Goal: Information Seeking & Learning: Learn about a topic

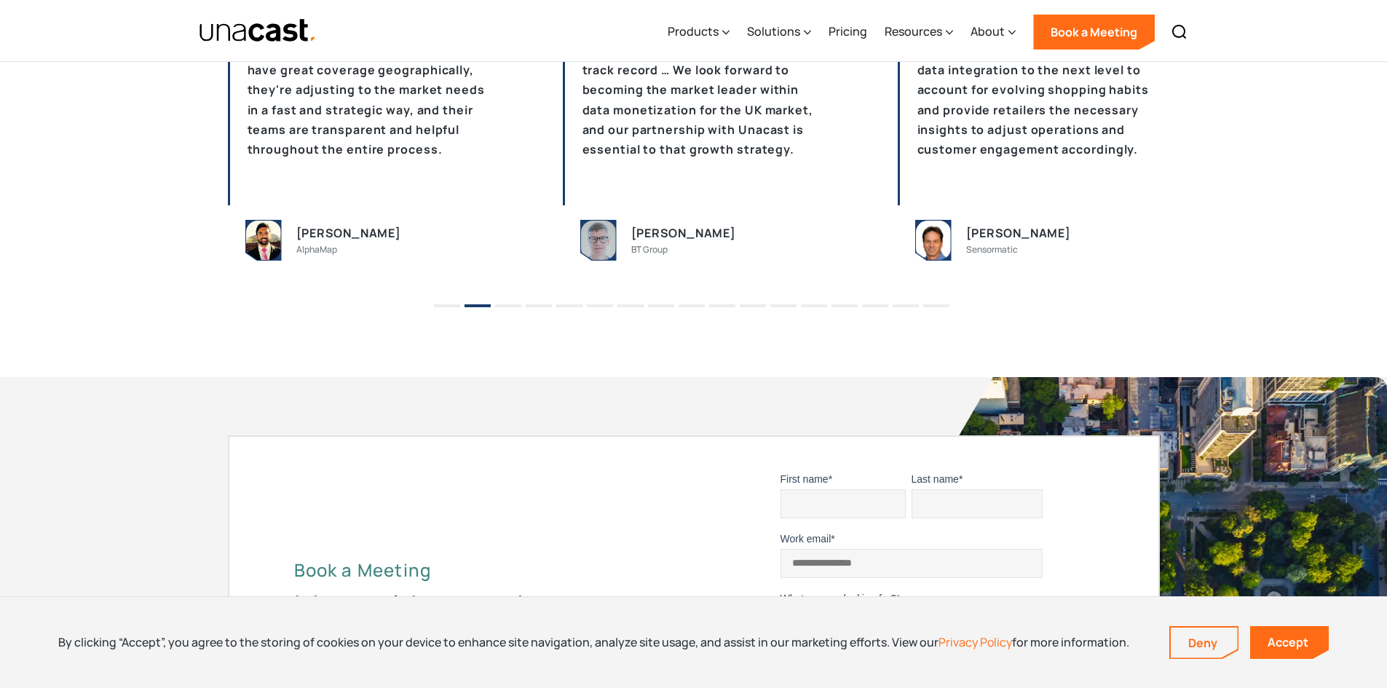
scroll to position [3413, 0]
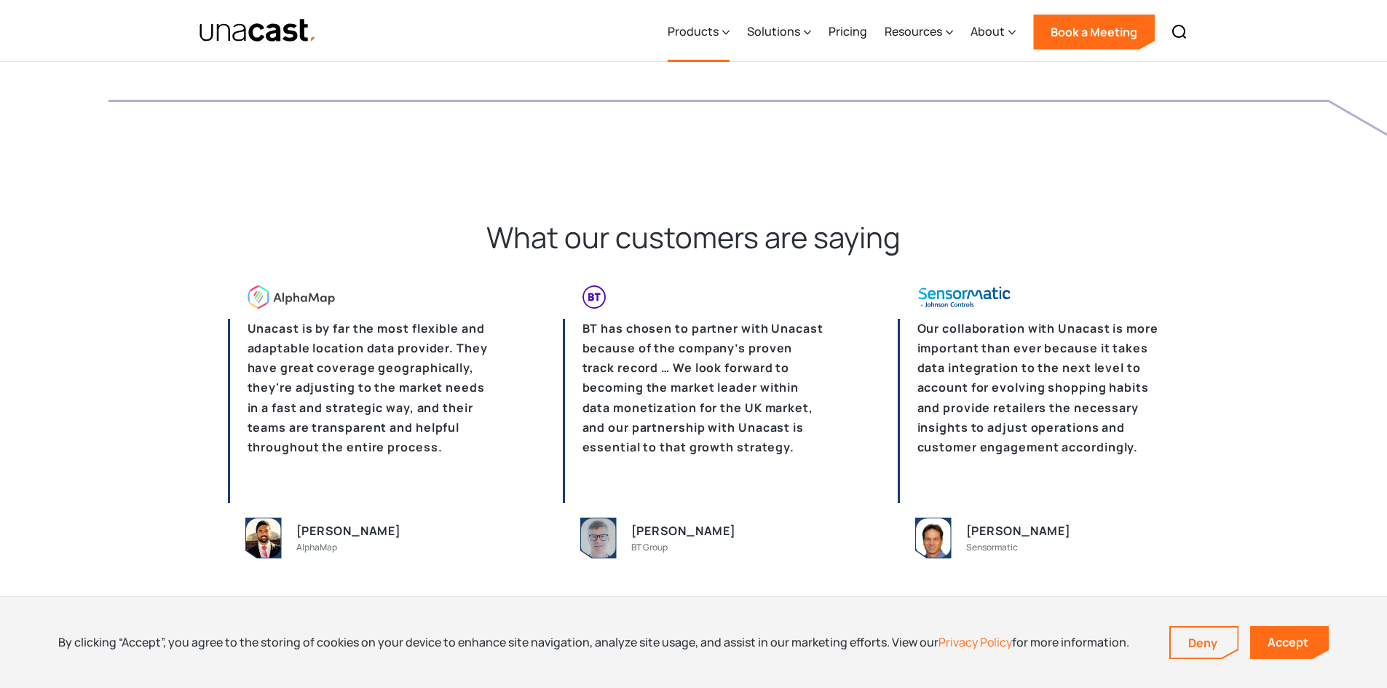
click at [708, 38] on div "Products" at bounding box center [693, 31] width 51 height 17
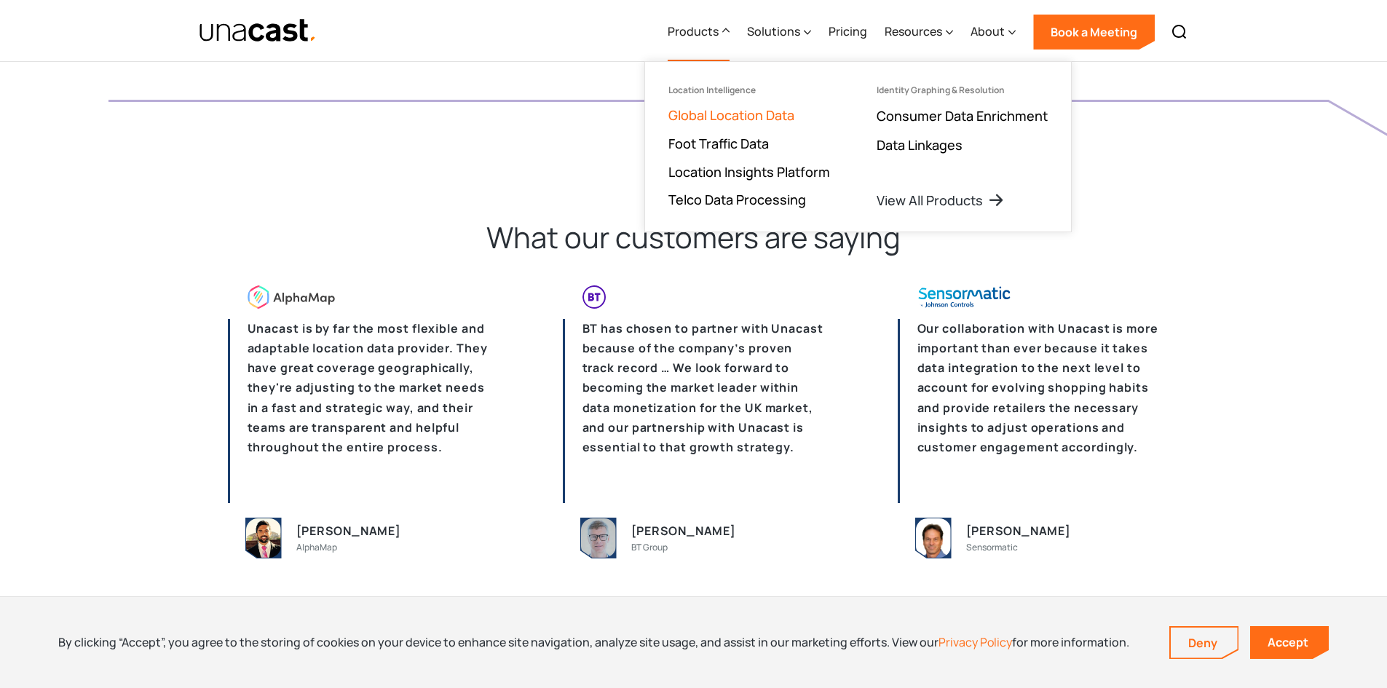
click at [717, 120] on link "Global Location Data" at bounding box center [731, 114] width 126 height 17
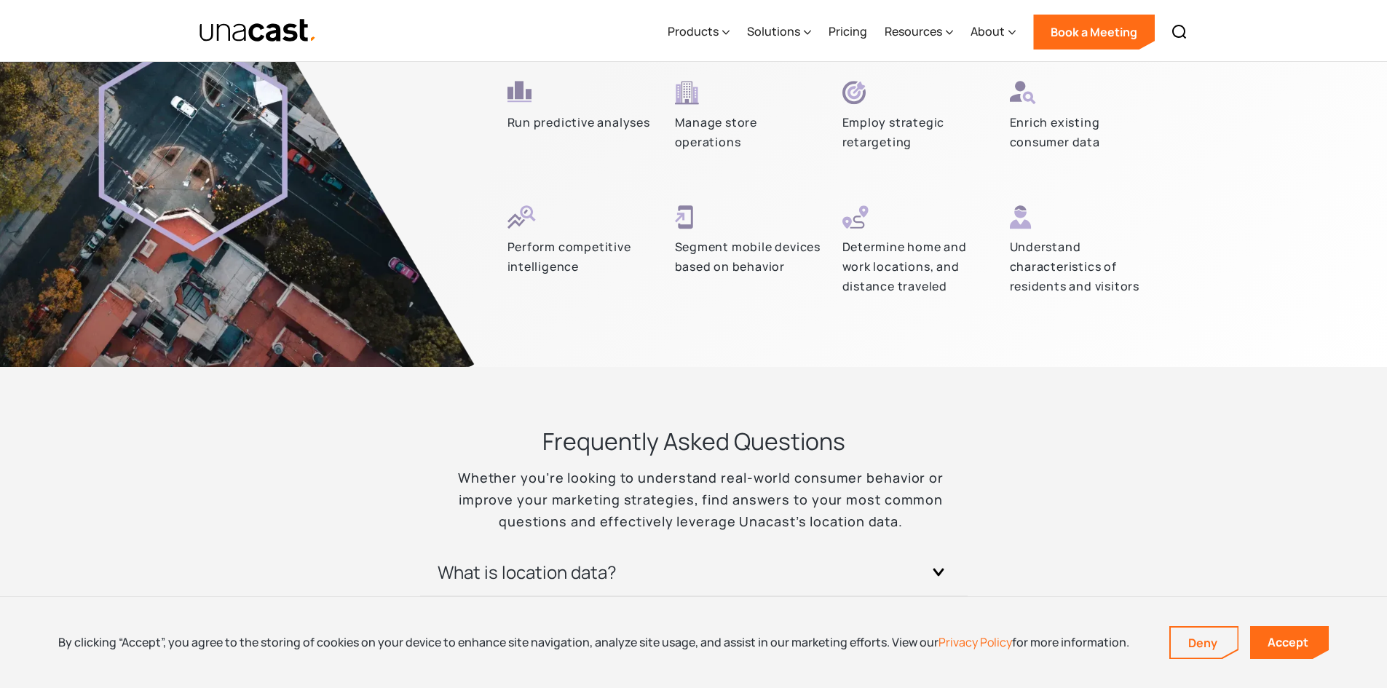
scroll to position [4004, 0]
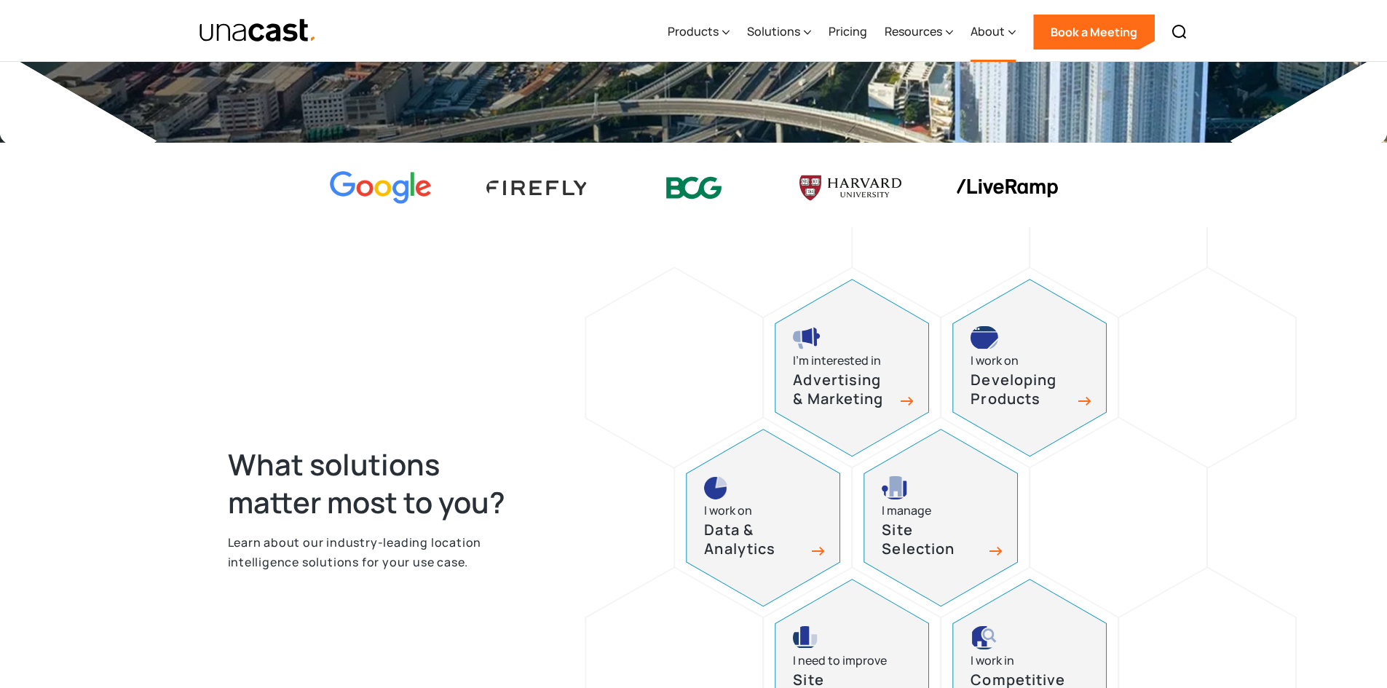
click at [1008, 31] on div "About" at bounding box center [993, 32] width 45 height 60
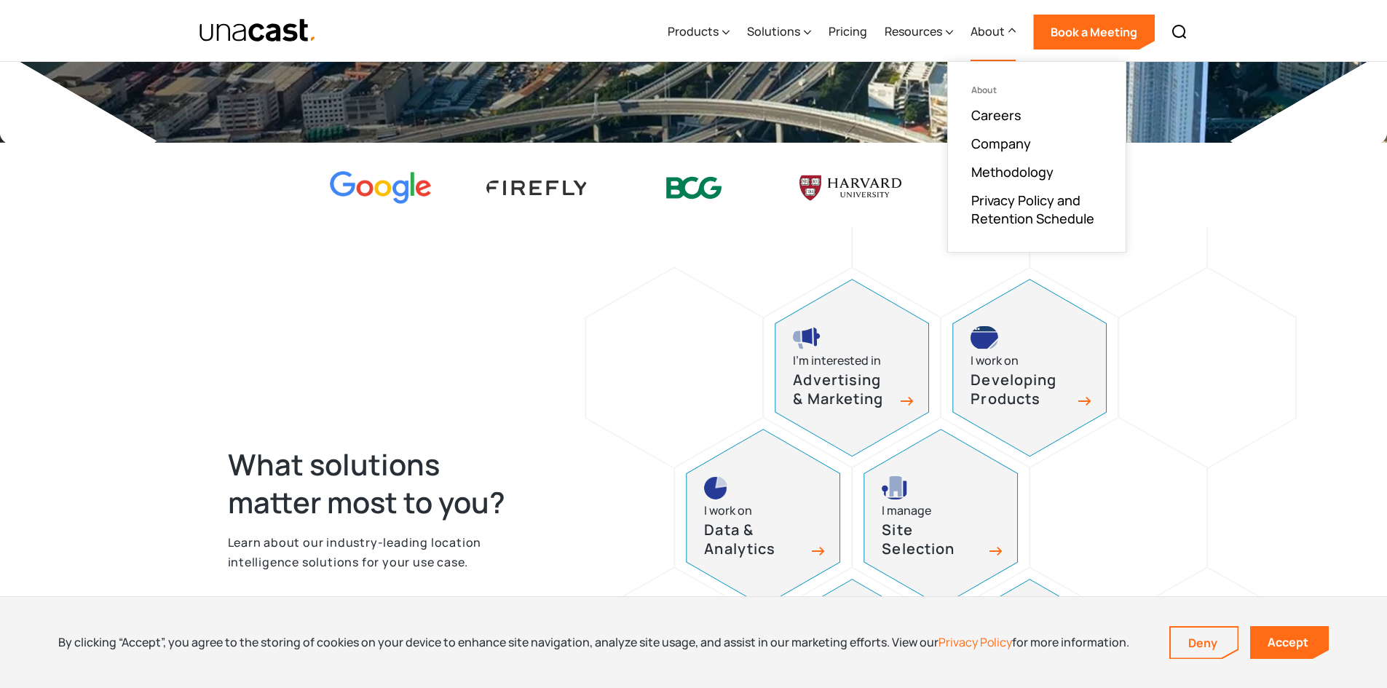
click at [1008, 31] on div "About" at bounding box center [993, 32] width 45 height 60
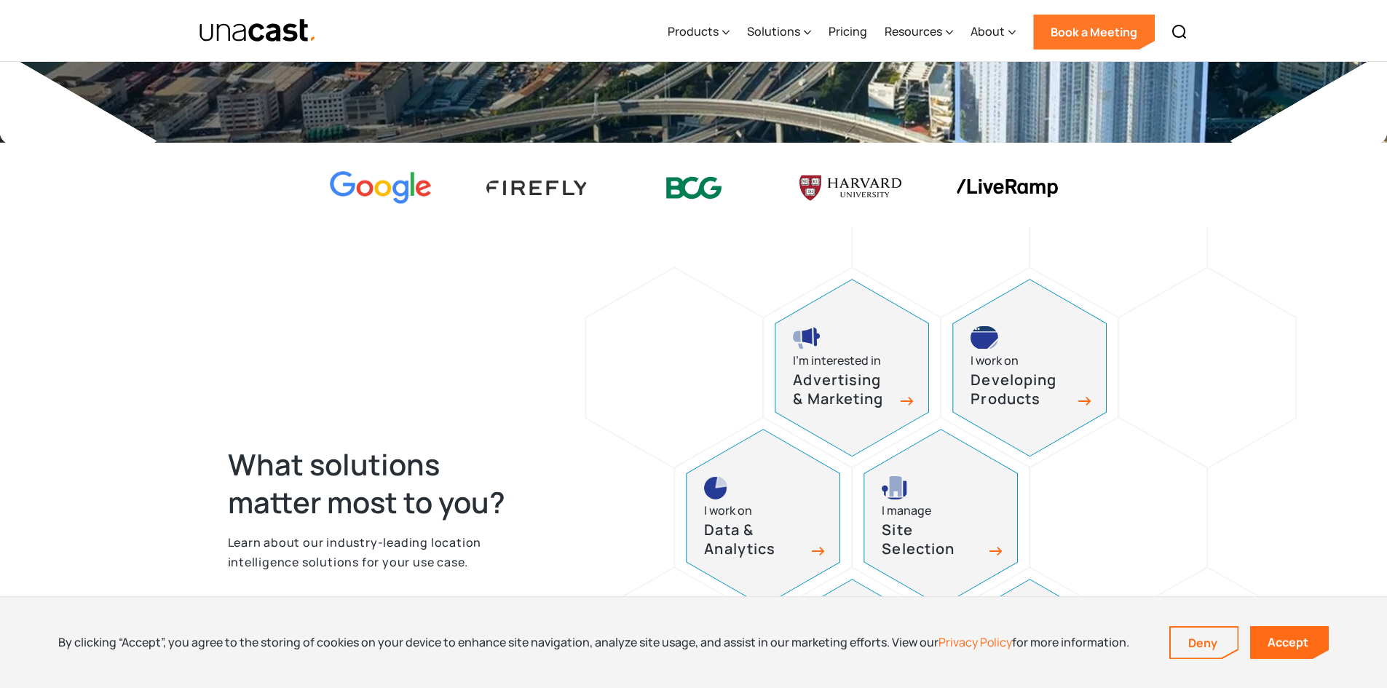
click at [1050, 28] on link "Book a Meeting" at bounding box center [1094, 32] width 122 height 35
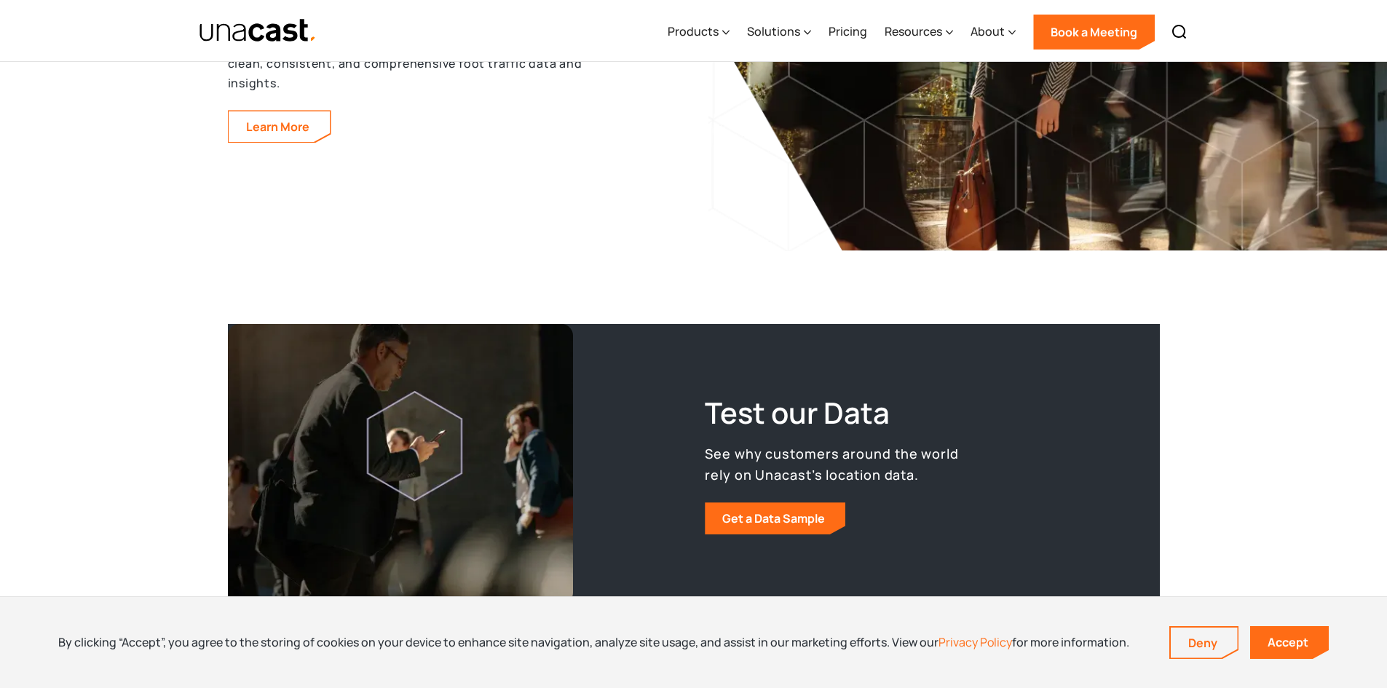
scroll to position [2479, 0]
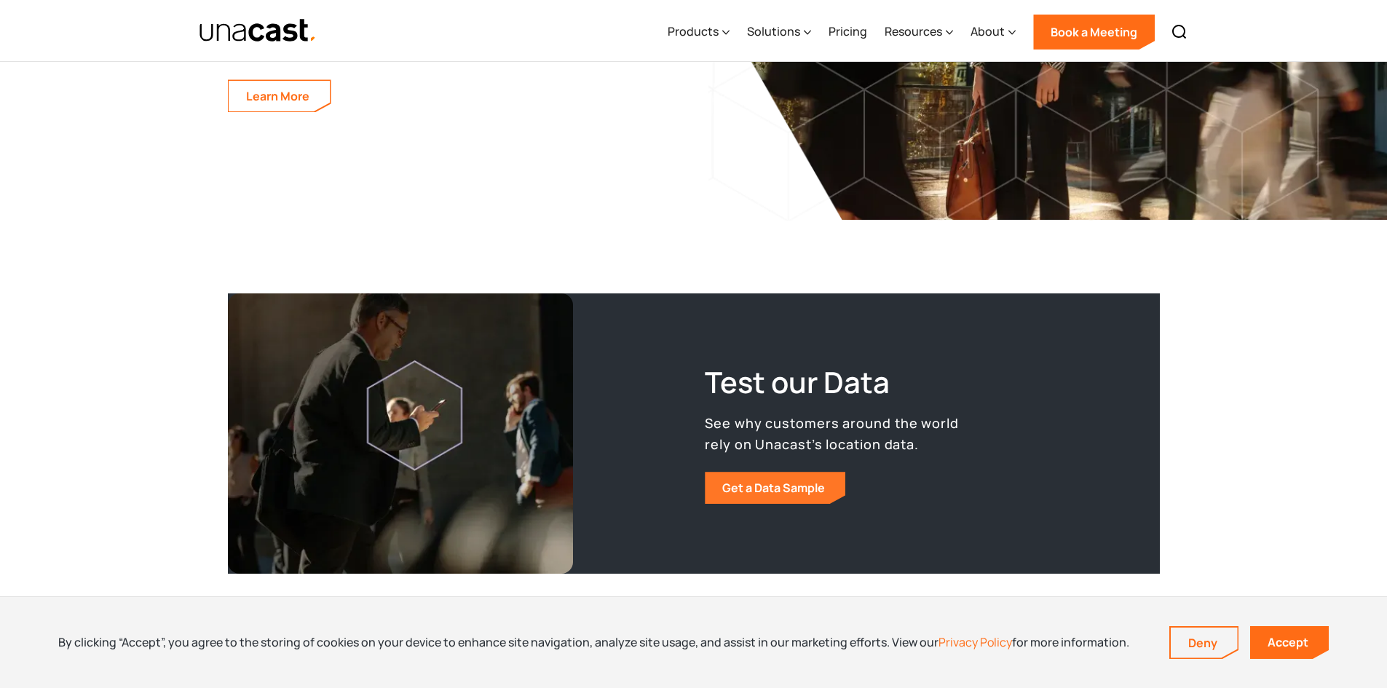
click at [750, 484] on link "Get a Data Sample" at bounding box center [775, 488] width 141 height 32
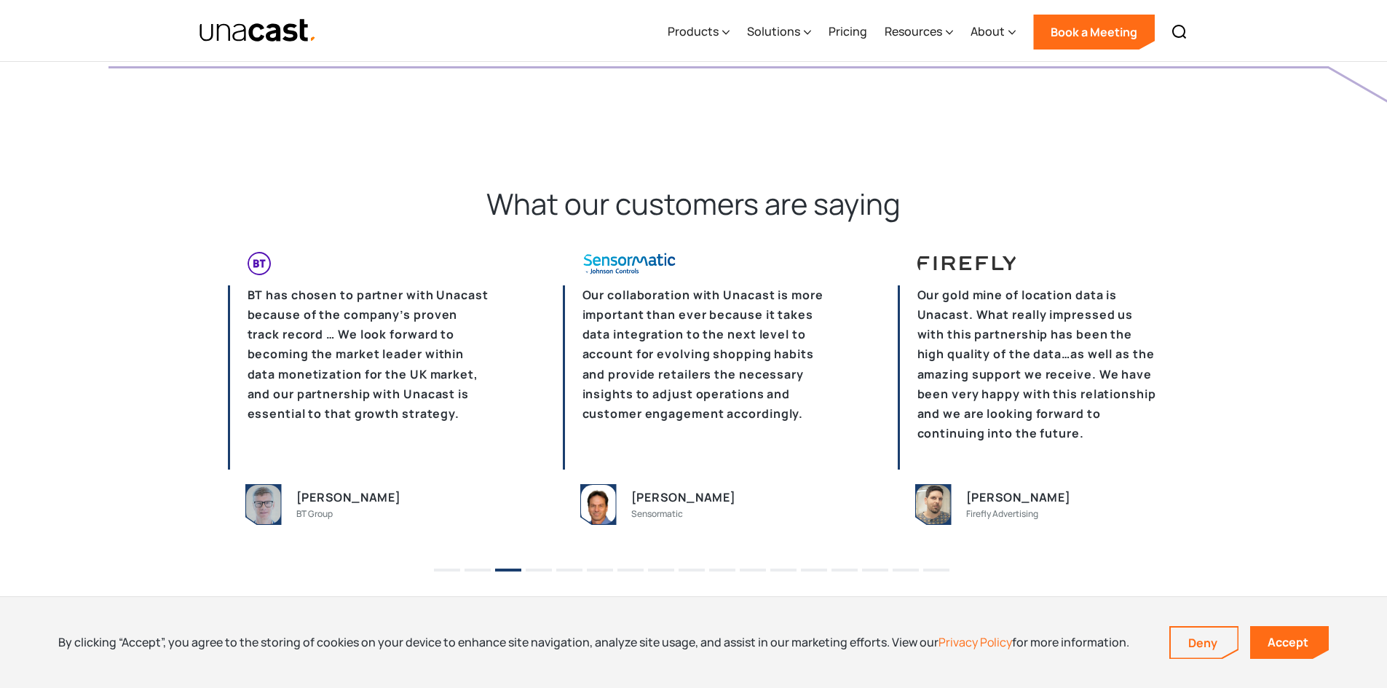
scroll to position [3413, 0]
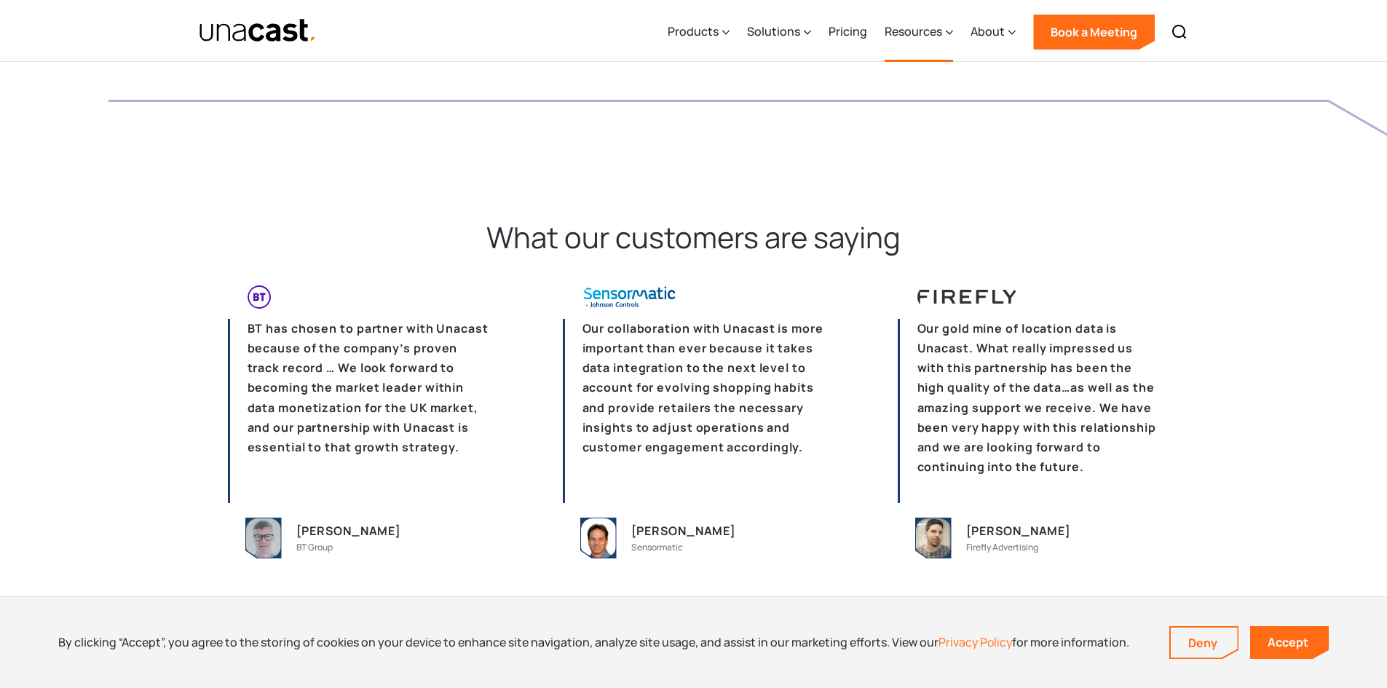
click at [939, 29] on div "Resources" at bounding box center [914, 31] width 58 height 17
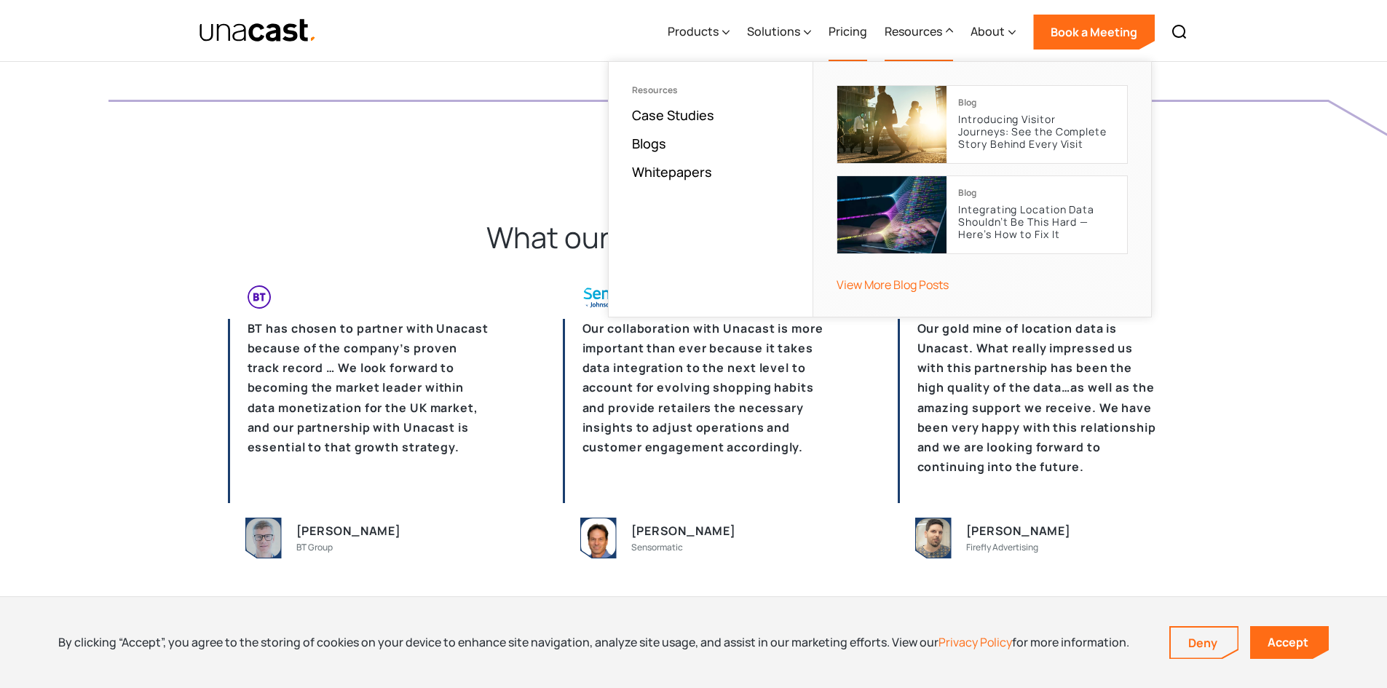
click at [853, 31] on link "Pricing" at bounding box center [848, 32] width 39 height 60
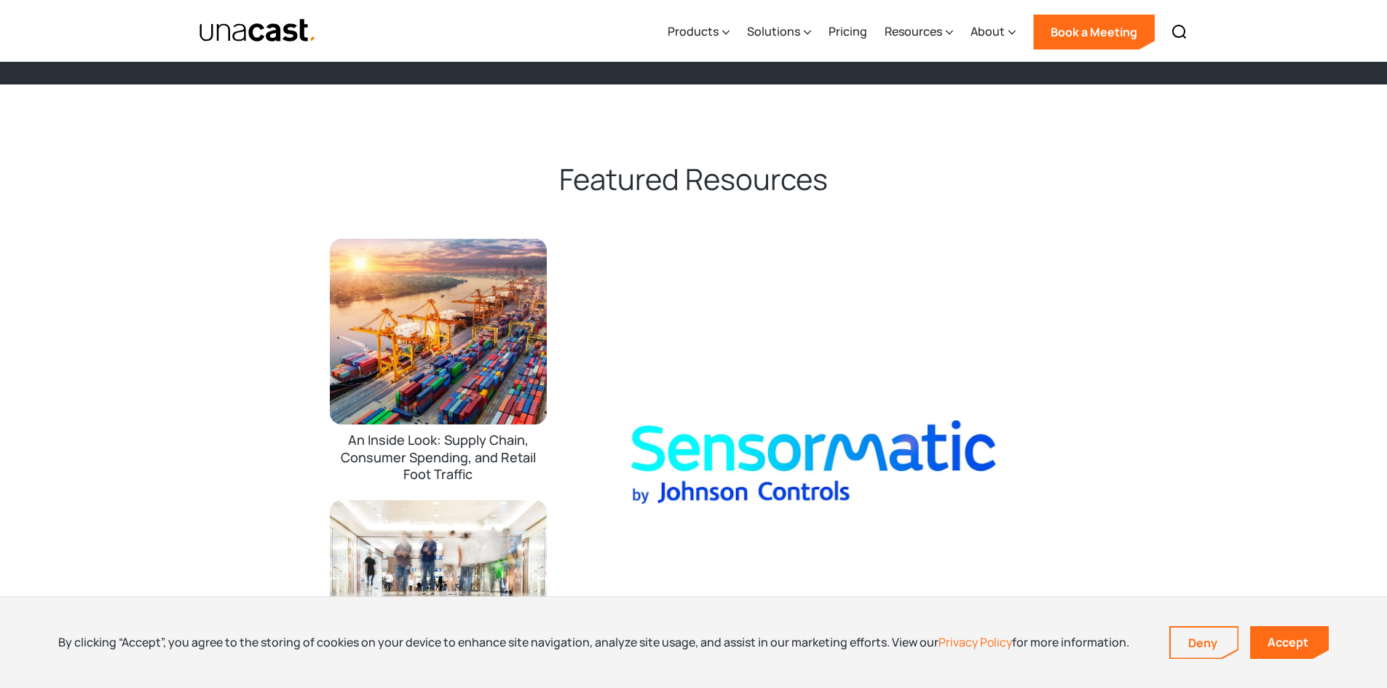
scroll to position [1893, 0]
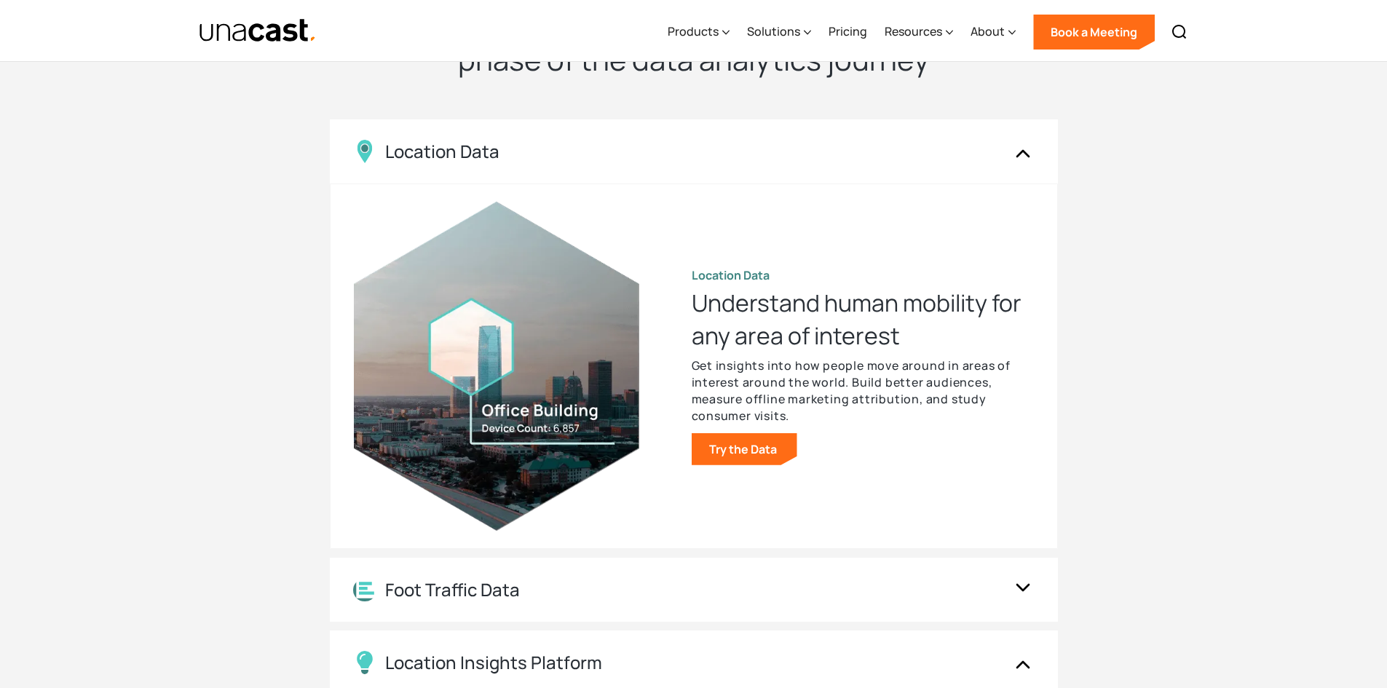
scroll to position [1383, 0]
